Goal: Task Accomplishment & Management: Complete application form

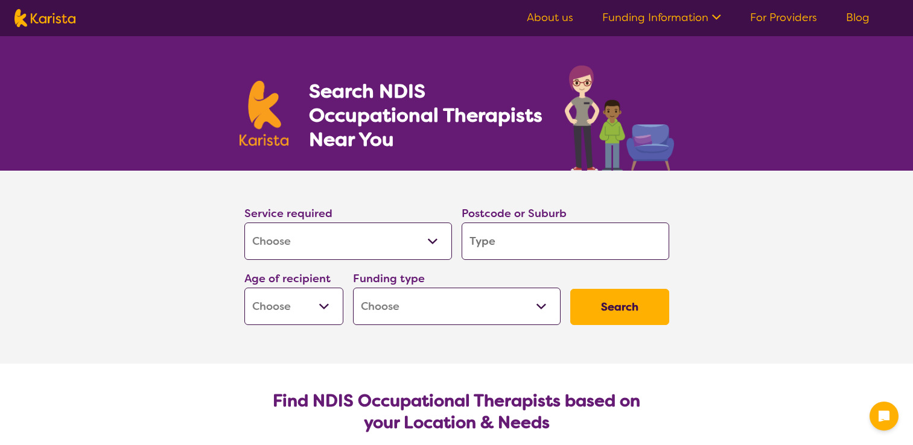
select select "[MEDICAL_DATA]"
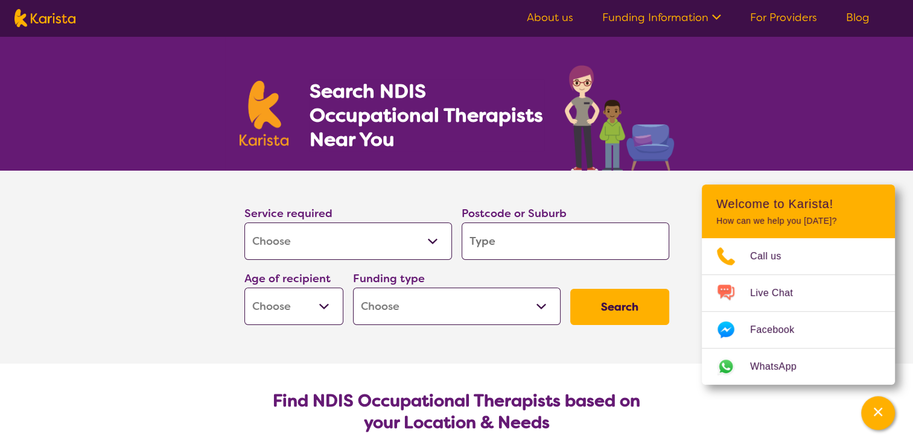
click at [507, 240] on input "search" at bounding box center [564, 241] width 207 height 37
type input "2"
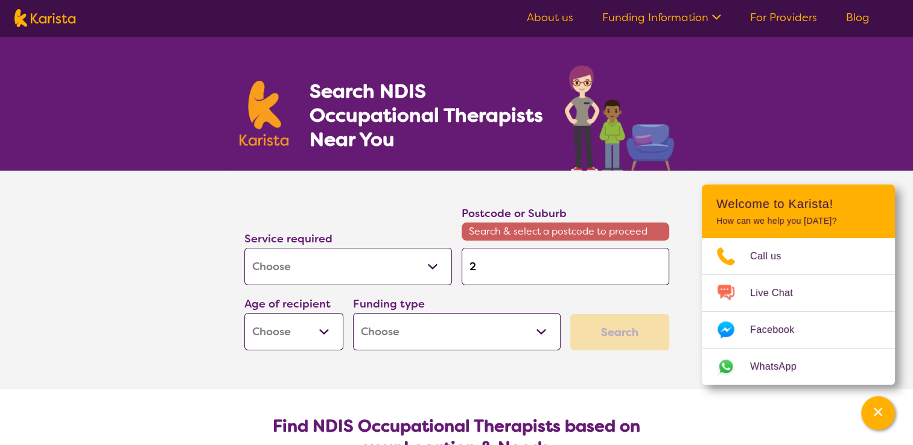
type input "24"
type input "248"
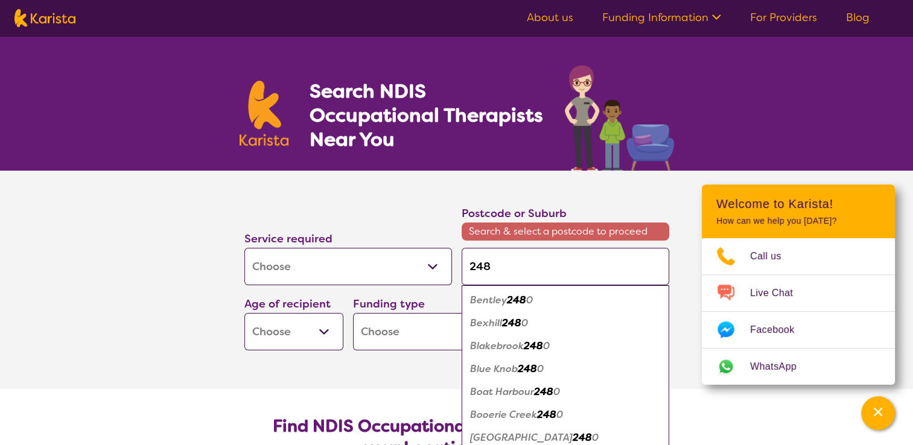
type input "2485"
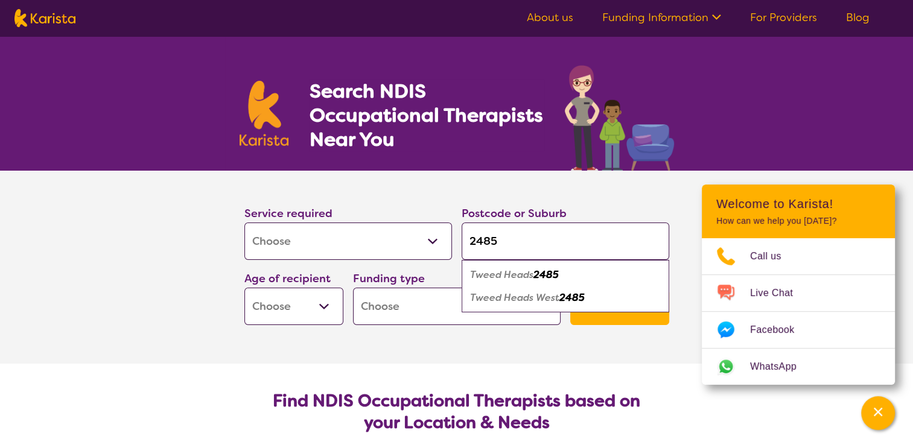
type input "2485"
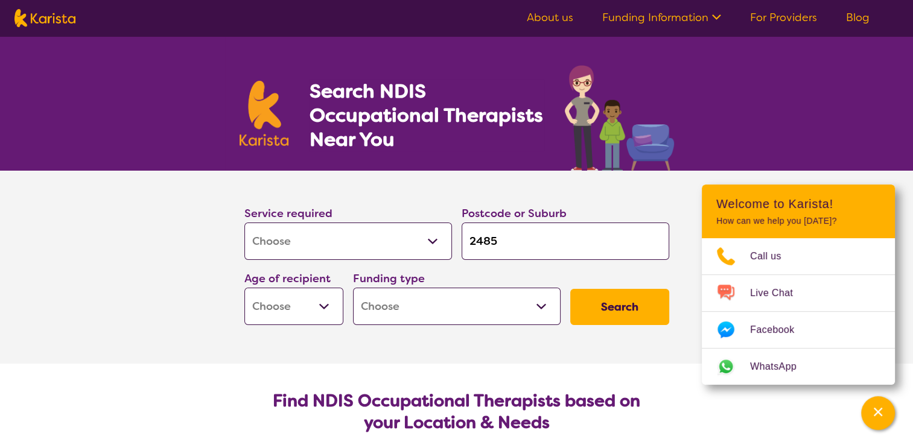
click at [321, 305] on select "Early Childhood - 0 to 9 Child - 10 to 11 Adolescent - 12 to 17 Adult - 18 to 6…" at bounding box center [293, 306] width 99 height 37
select select "AG"
click at [244, 288] on select "Early Childhood - 0 to 9 Child - 10 to 11 Adolescent - 12 to 17 Adult - 18 to 6…" at bounding box center [293, 306] width 99 height 37
select select "AG"
click at [541, 303] on select "Home Care Package (HCP) National Disability Insurance Scheme (NDIS) I don't know" at bounding box center [456, 306] width 207 height 37
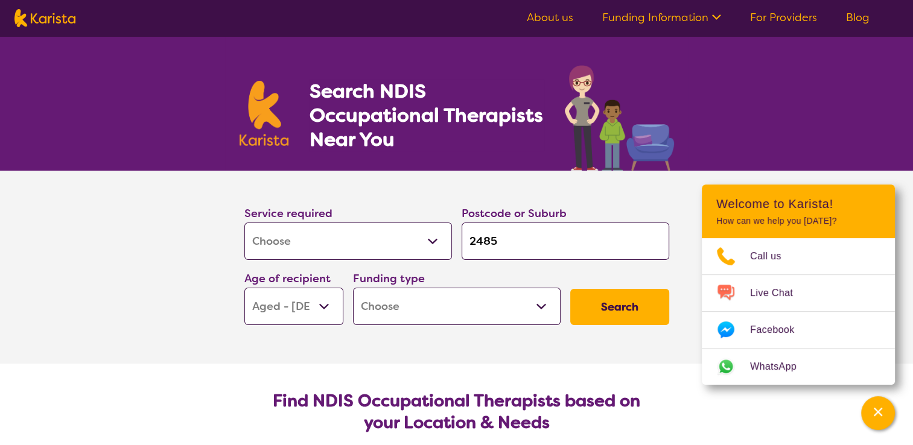
select select "HCP"
click at [353, 288] on select "Home Care Package (HCP) National Disability Insurance Scheme (NDIS) I don't know" at bounding box center [456, 306] width 207 height 37
select select "HCP"
click at [621, 303] on button "Search" at bounding box center [619, 307] width 99 height 36
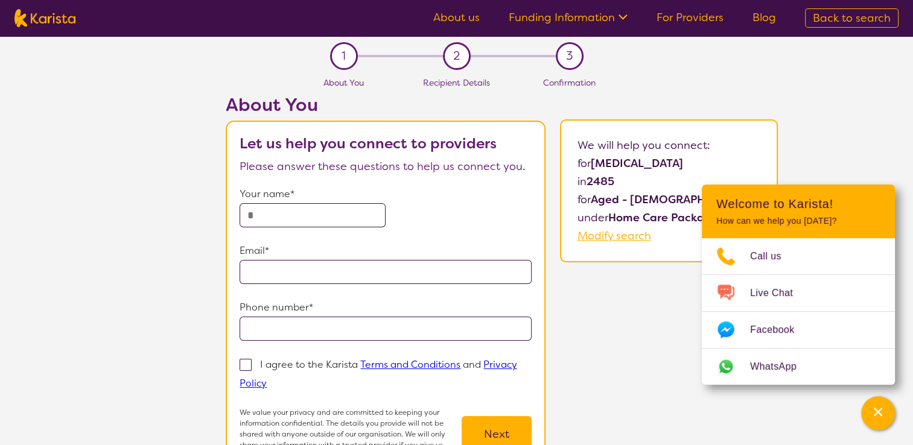
click at [252, 214] on input "text" at bounding box center [312, 215] width 146 height 24
type input "**********"
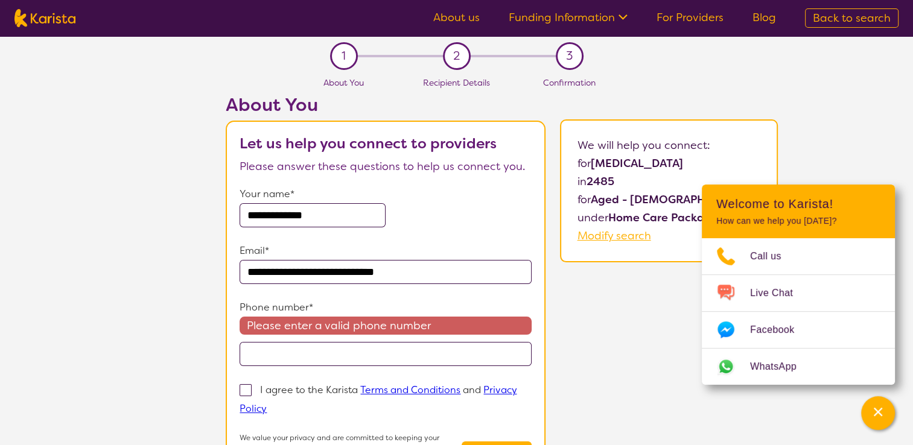
click at [263, 352] on input "tel" at bounding box center [385, 354] width 292 height 24
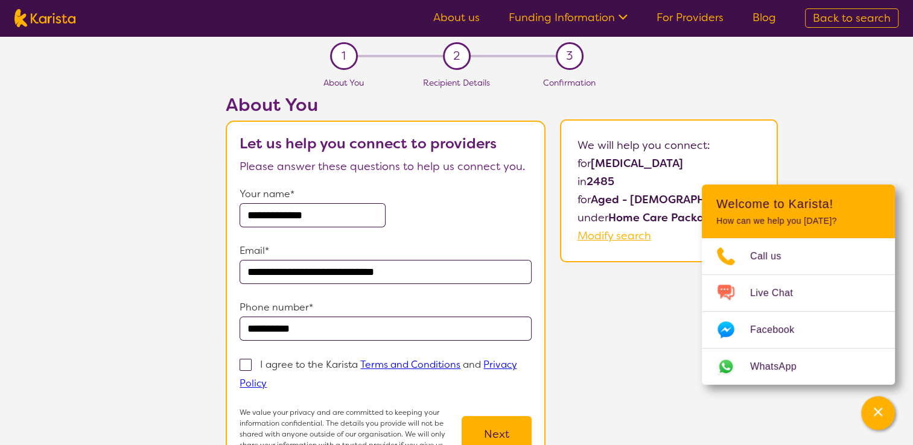
type input "**********"
click at [248, 362] on span at bounding box center [245, 365] width 12 height 12
click at [267, 379] on input "I agree to the Karista Terms and Conditions and Privacy Policy" at bounding box center [271, 383] width 8 height 8
checkbox input "true"
click at [500, 427] on button "Next" at bounding box center [496, 434] width 70 height 36
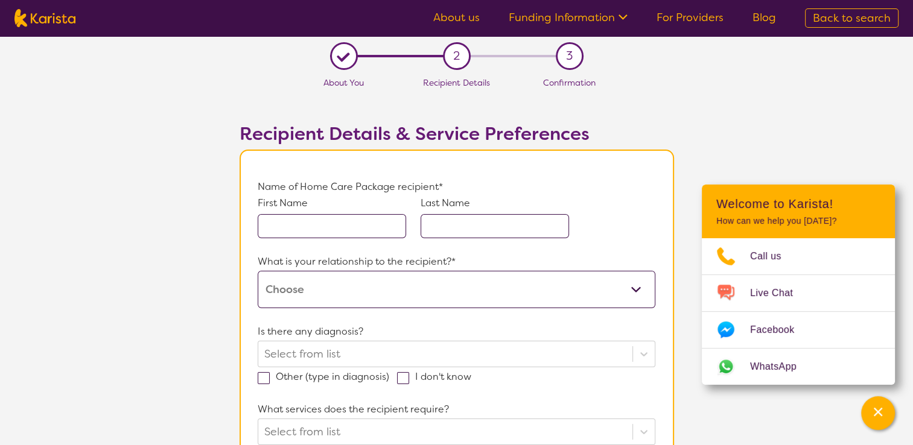
click at [267, 226] on input "text" at bounding box center [332, 226] width 148 height 24
type input "[PERSON_NAME]"
click at [435, 223] on input "text" at bounding box center [494, 226] width 148 height 24
type input "Badger"
click at [635, 289] on select "This request is for myself I am their parent I am their child I am their spouse…" at bounding box center [456, 289] width 397 height 37
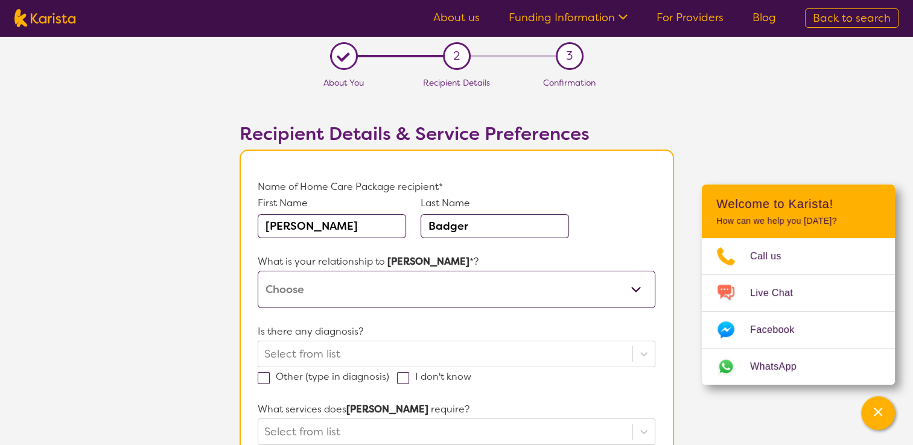
select select "This request is for myself"
click at [258, 271] on select "This request is for myself I am their parent I am their child I am their spouse…" at bounding box center [456, 289] width 397 height 37
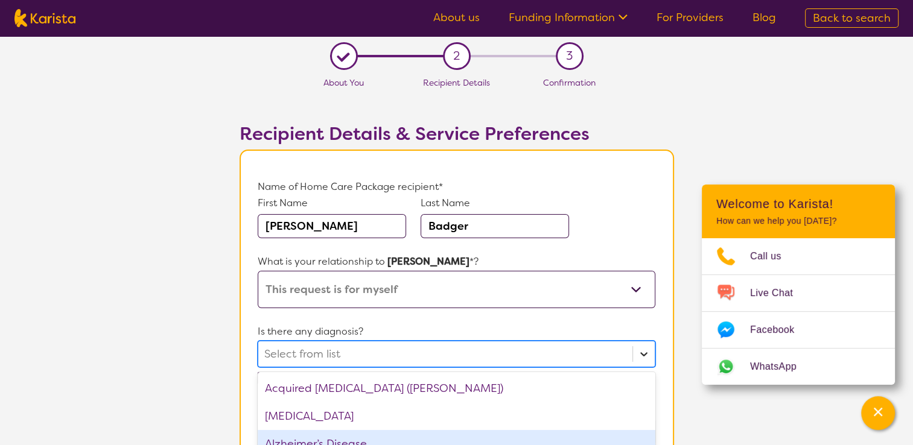
scroll to position [111, 0]
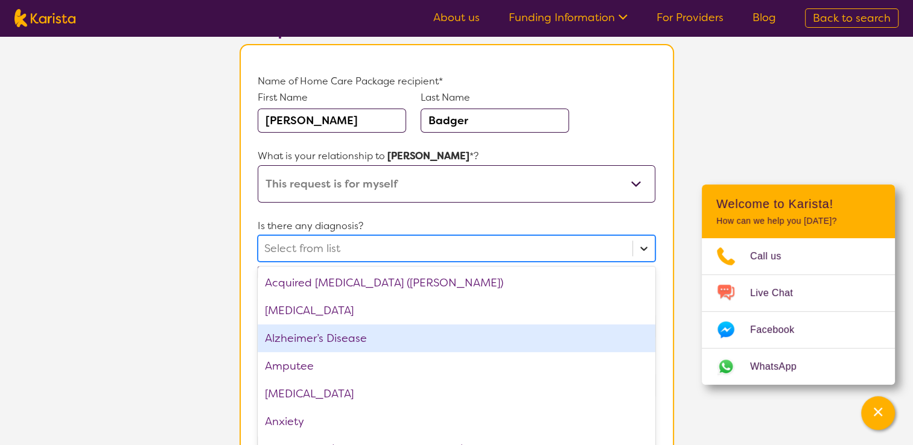
click at [644, 262] on div "option Alzheimer’s Disease focused, 3 of 75. 75 results available. Use Up and D…" at bounding box center [456, 248] width 397 height 27
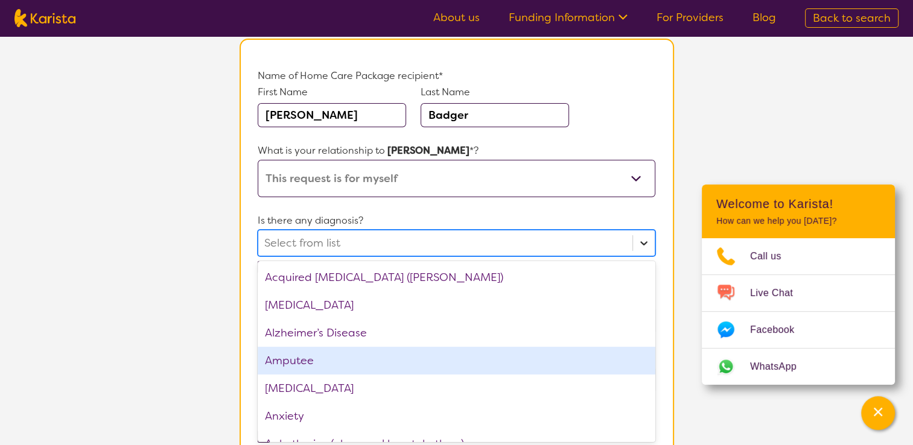
click at [644, 352] on div "Amputee" at bounding box center [456, 361] width 397 height 28
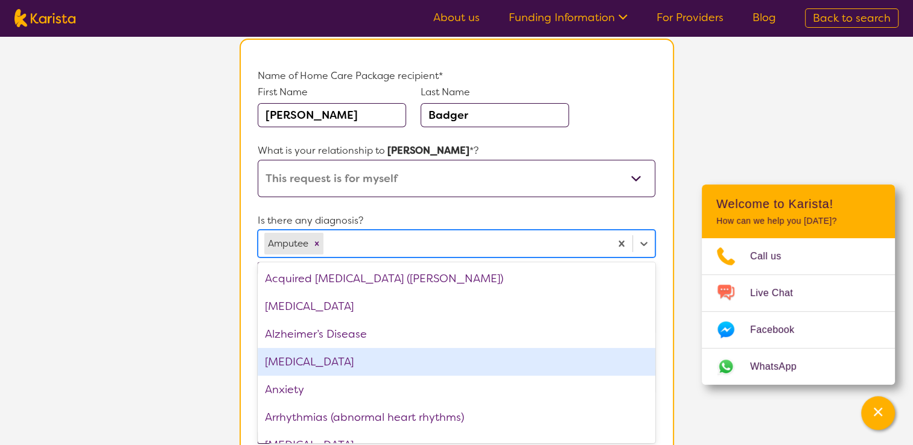
click at [631, 355] on div "[MEDICAL_DATA]" at bounding box center [456, 362] width 397 height 28
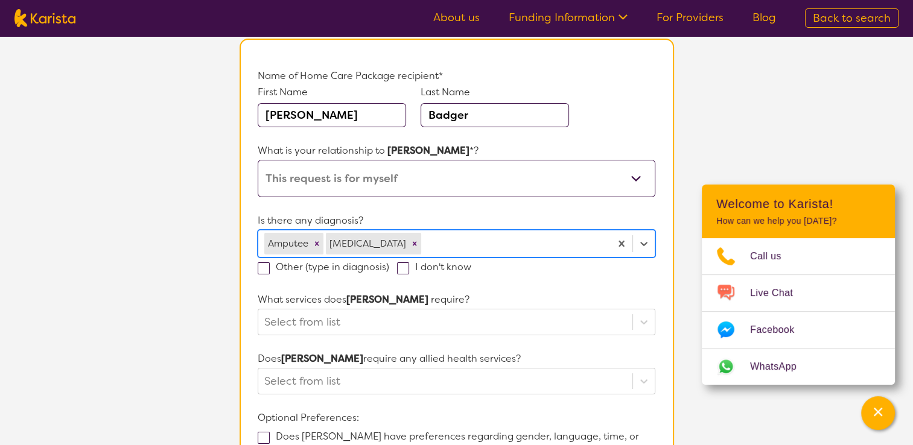
click at [331, 244] on div "[MEDICAL_DATA]" at bounding box center [367, 244] width 82 height 22
click at [312, 240] on icon "Remove Amputee" at bounding box center [316, 243] width 8 height 8
click at [349, 240] on icon "Remove Anemia" at bounding box center [353, 243] width 8 height 8
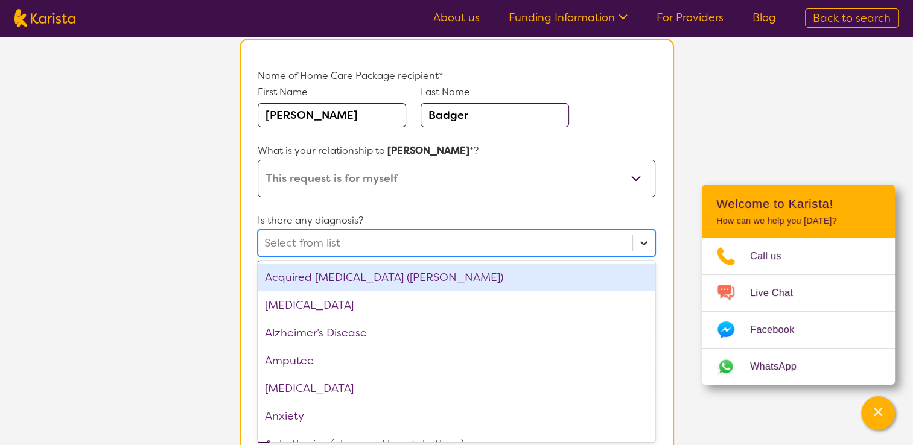
click at [641, 241] on icon at bounding box center [643, 243] width 7 height 4
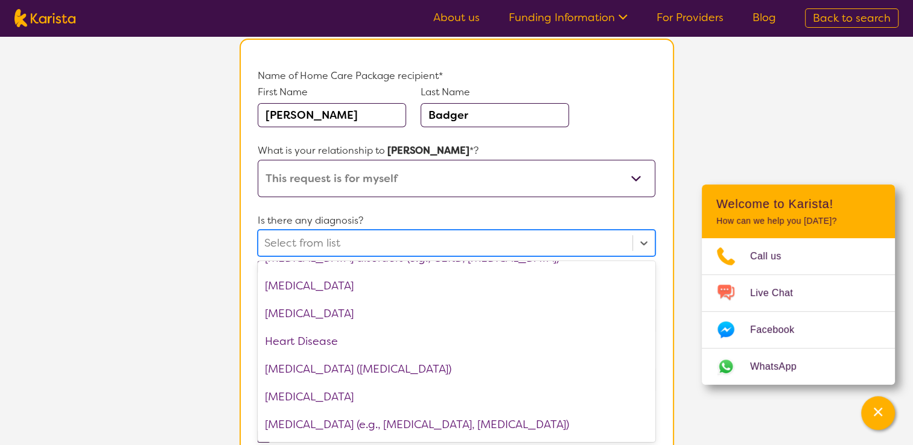
scroll to position [908, 0]
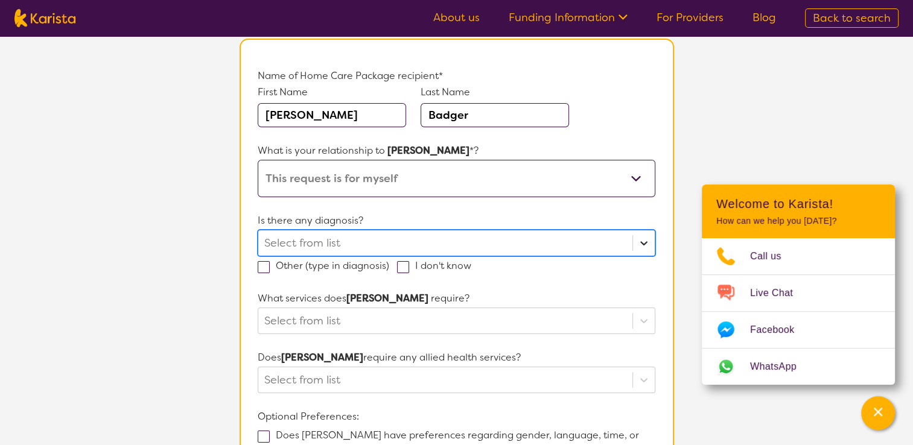
drag, startPoint x: 649, startPoint y: 431, endPoint x: 642, endPoint y: 239, distance: 191.9
click at [642, 239] on icon at bounding box center [644, 243] width 12 height 12
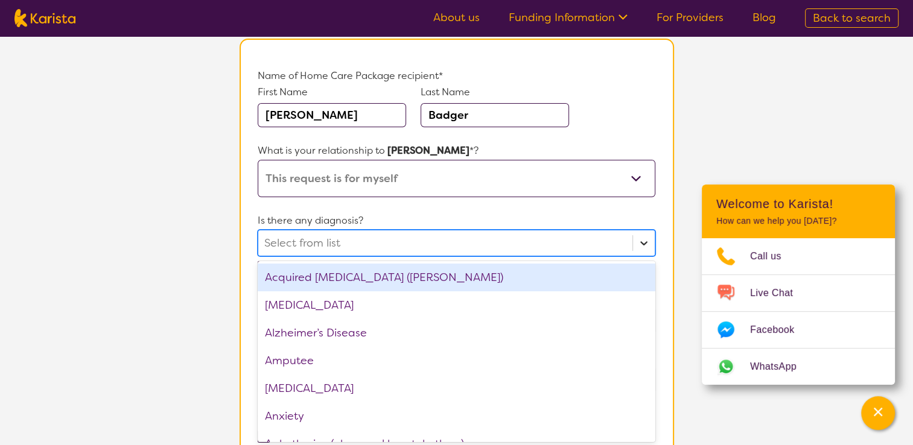
click at [644, 240] on icon at bounding box center [644, 243] width 12 height 12
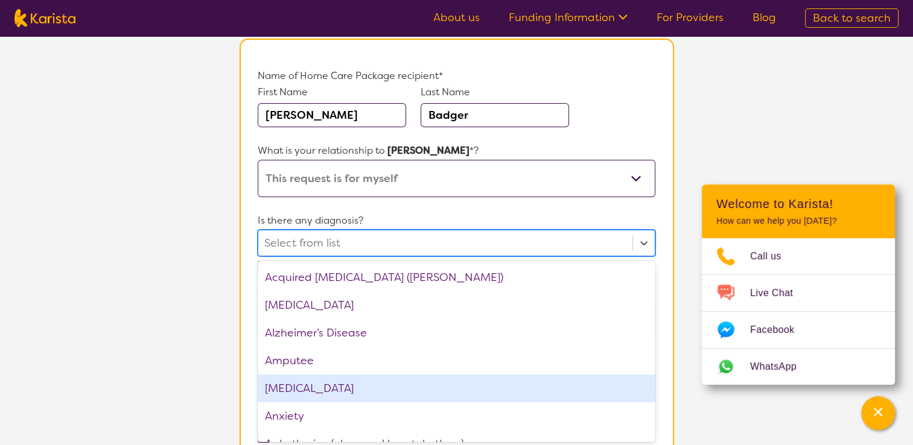
click at [306, 383] on div "[MEDICAL_DATA]" at bounding box center [456, 389] width 397 height 28
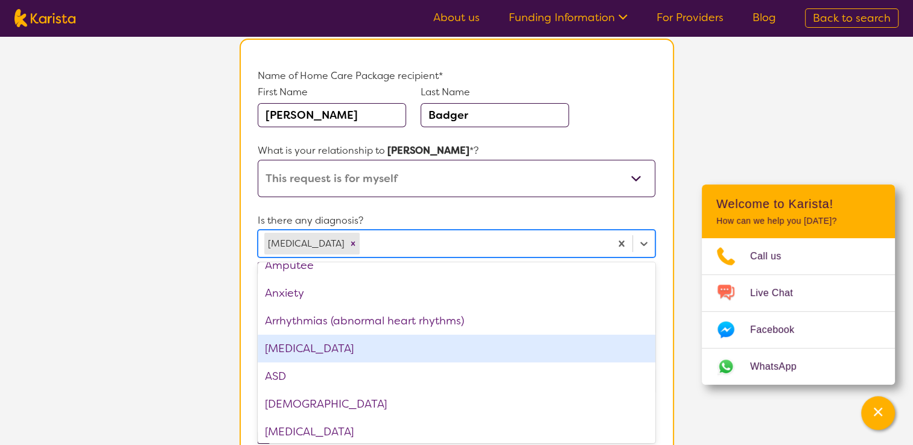
scroll to position [112, 0]
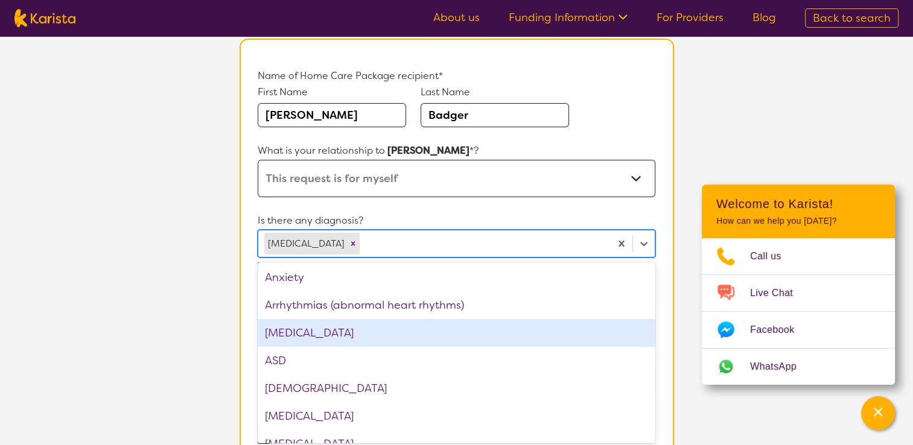
click at [358, 329] on div "[MEDICAL_DATA]" at bounding box center [456, 333] width 397 height 28
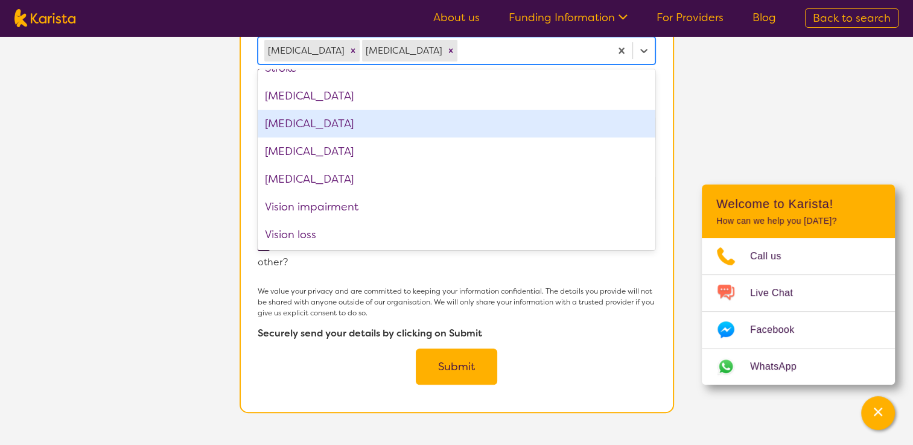
scroll to position [376, 0]
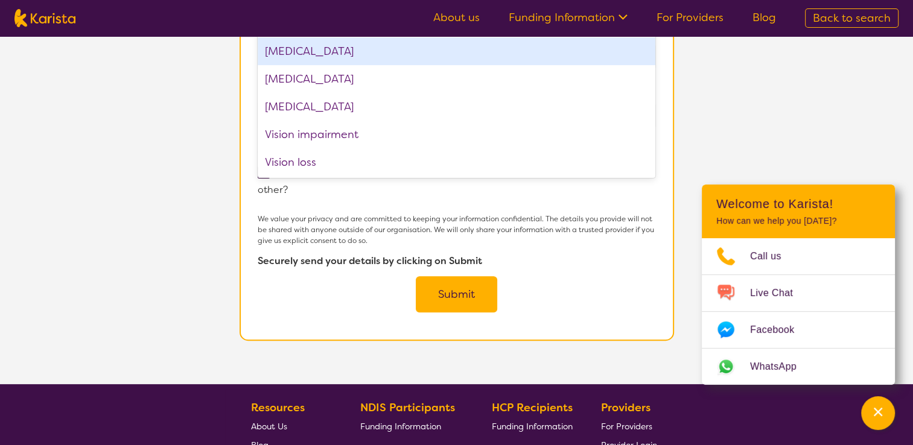
click at [458, 276] on button "Submit" at bounding box center [456, 294] width 81 height 36
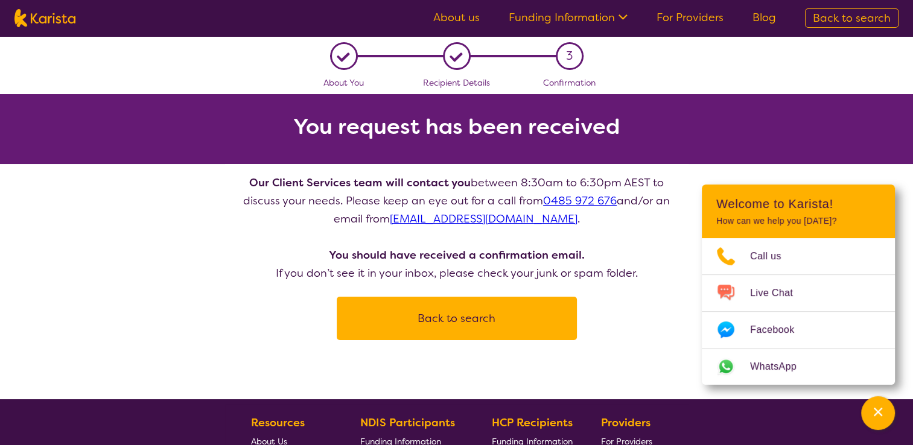
click at [458, 271] on p "Our Client Services team will contact you between 8:30am to 6:30pm AEST to disc…" at bounding box center [456, 228] width 434 height 109
click at [486, 268] on p "Our Client Services team will contact you between 8:30am to 6:30pm AEST to disc…" at bounding box center [456, 228] width 434 height 109
